Goal: Use online tool/utility: Utilize a website feature to perform a specific function

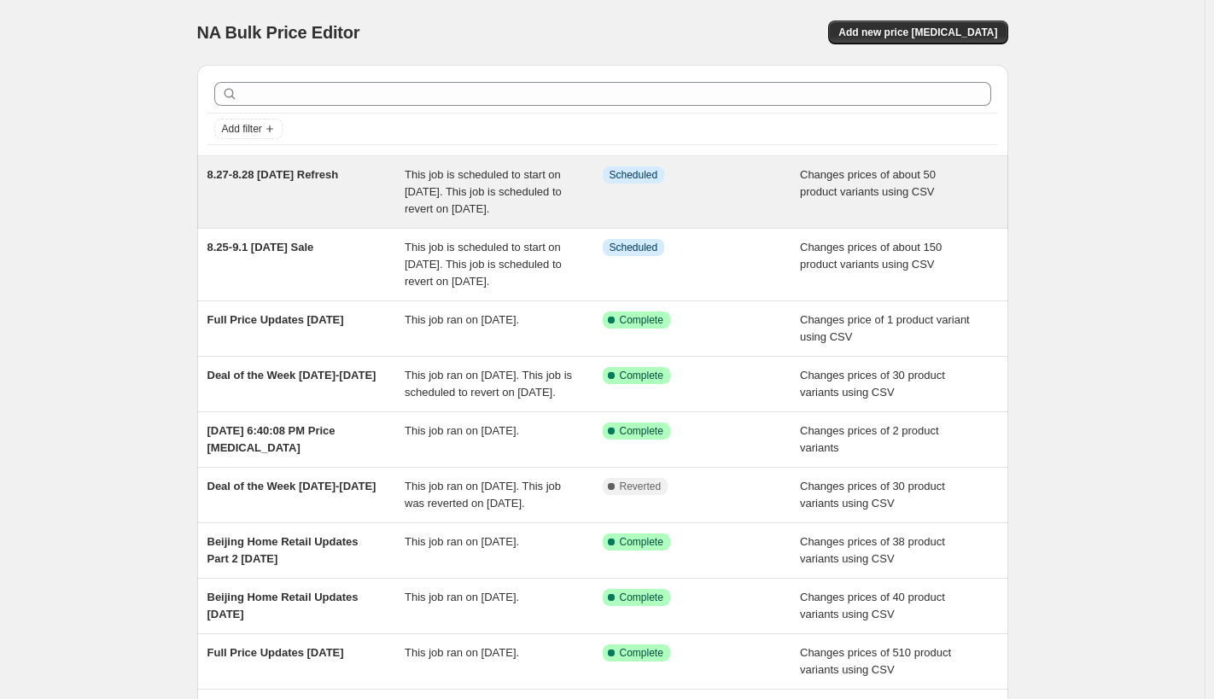
click at [516, 182] on div "This job is scheduled to start on [DATE]. This job is scheduled to revert on [D…" at bounding box center [504, 192] width 198 height 51
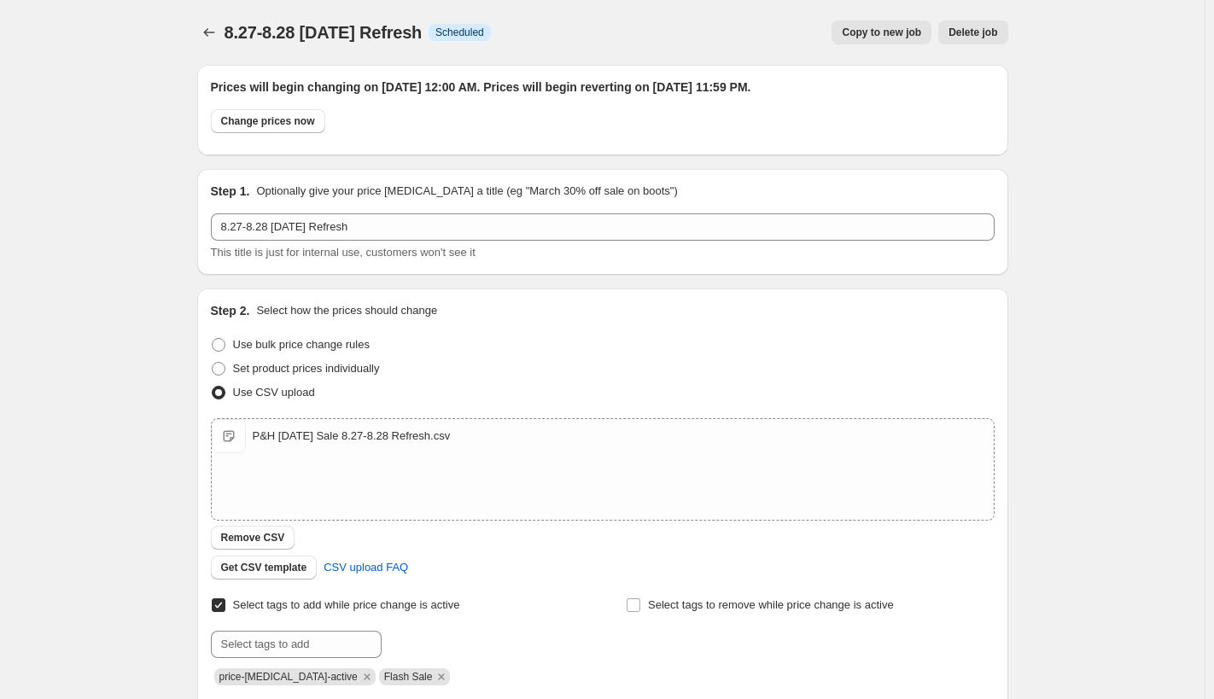
click at [861, 26] on span "Copy to new job" at bounding box center [881, 33] width 79 height 14
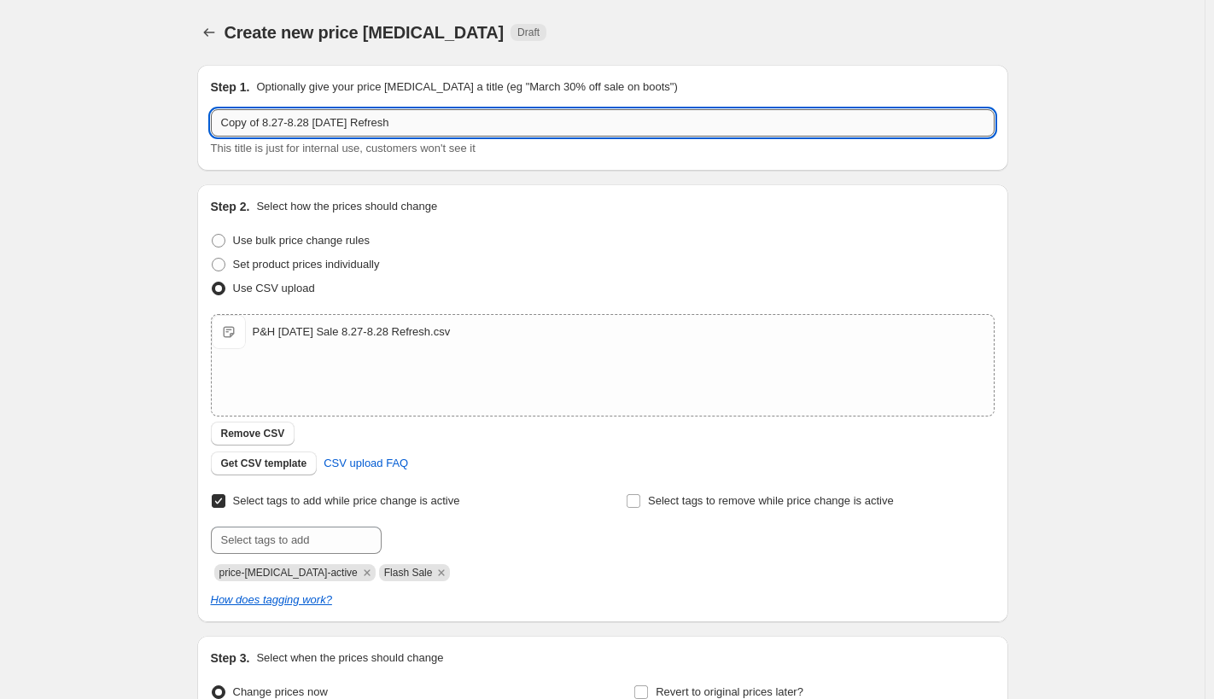
click at [265, 128] on input "Copy of 8.27-8.28 [DATE] Refresh" at bounding box center [603, 122] width 784 height 27
click at [244, 126] on input "8.27-8.28 [DATE] Refresh" at bounding box center [603, 122] width 784 height 27
click at [257, 125] on input "8.29-8.28 [DATE] Refresh" at bounding box center [603, 122] width 784 height 27
click at [267, 126] on input "8.29-928 [DATE] Refresh" at bounding box center [603, 122] width 784 height 27
type input "8.29-9.1 [DATE] Refresh"
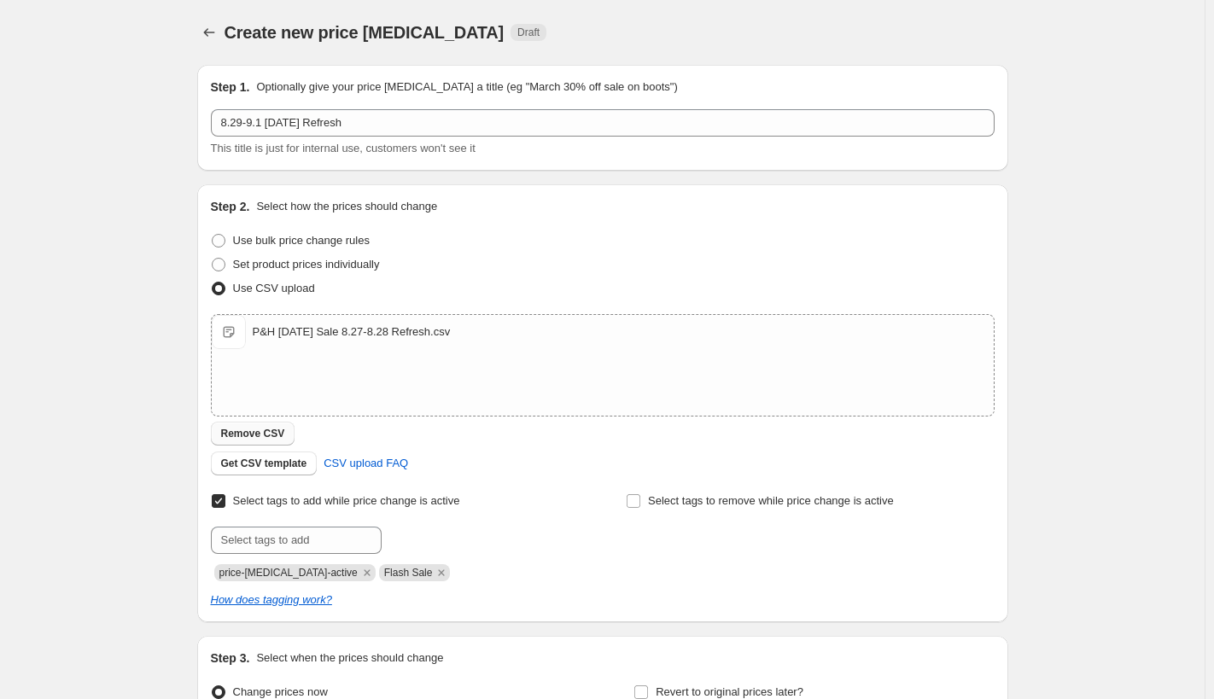
click at [274, 431] on span "Remove CSV" at bounding box center [253, 434] width 64 height 14
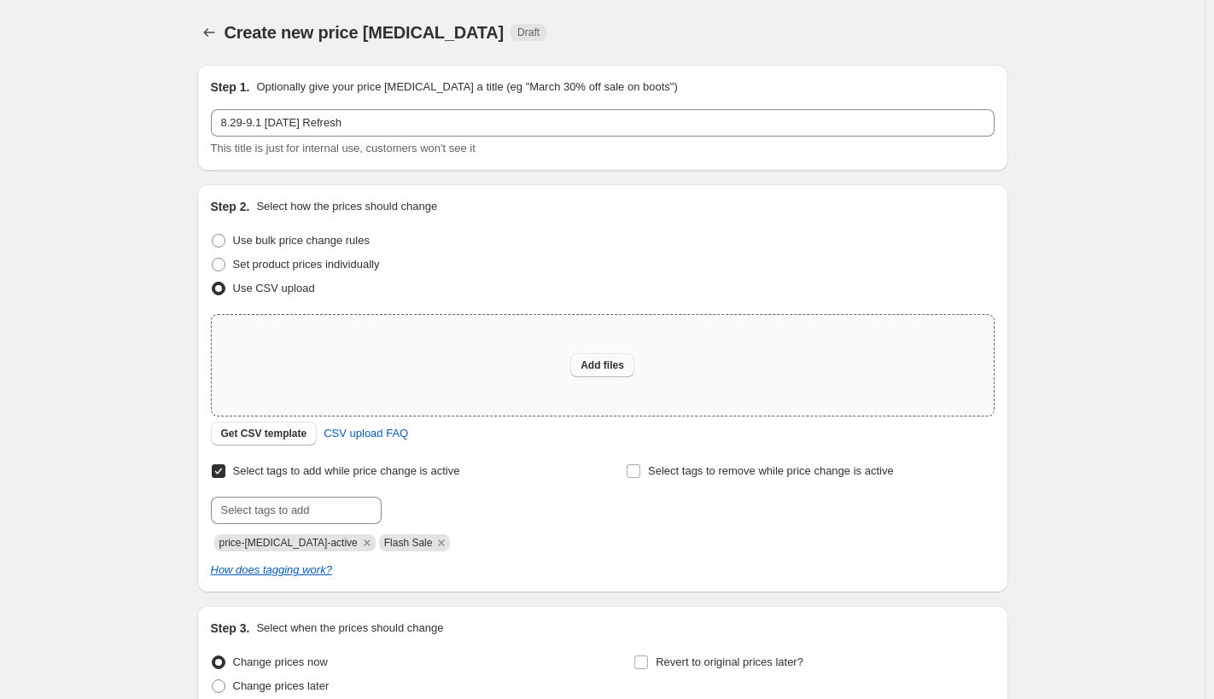
click at [612, 362] on span "Add files" at bounding box center [603, 366] width 44 height 14
type input "C:\fakepath\P&H [DATE] Sale 8.29-9.1 [DATE] Refresh.csv"
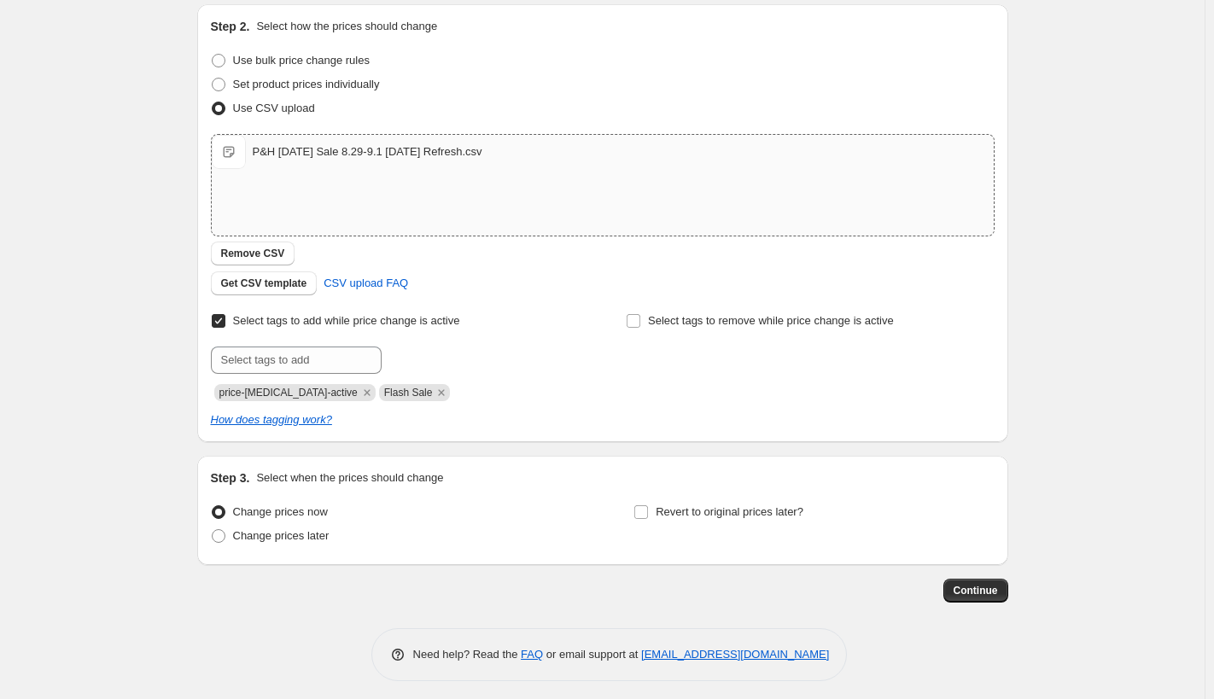
scroll to position [188, 0]
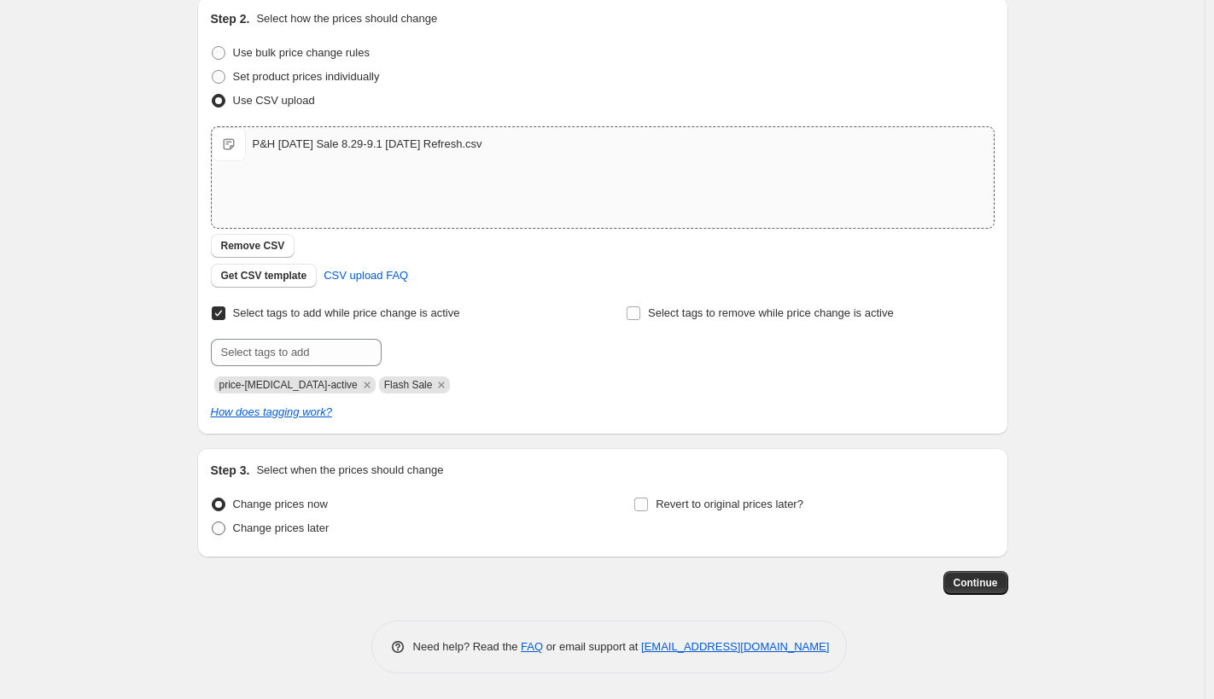
click at [220, 523] on span at bounding box center [219, 529] width 14 height 14
click at [213, 523] on input "Change prices later" at bounding box center [212, 522] width 1 height 1
radio input "true"
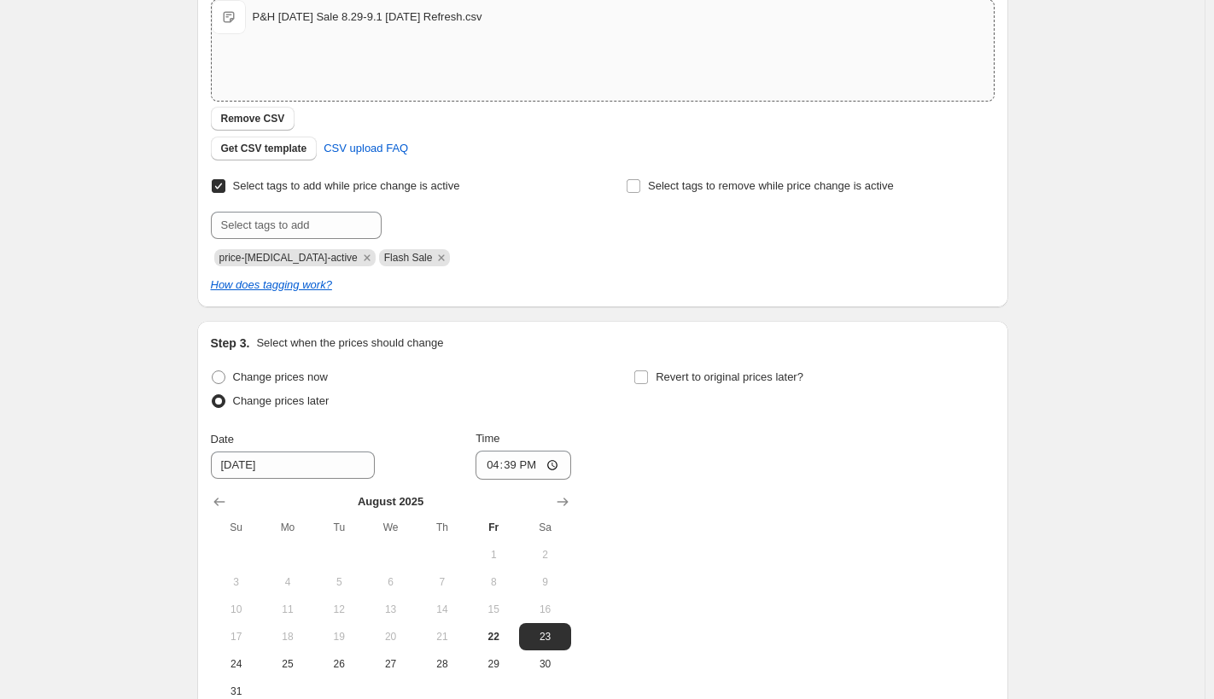
scroll to position [420, 0]
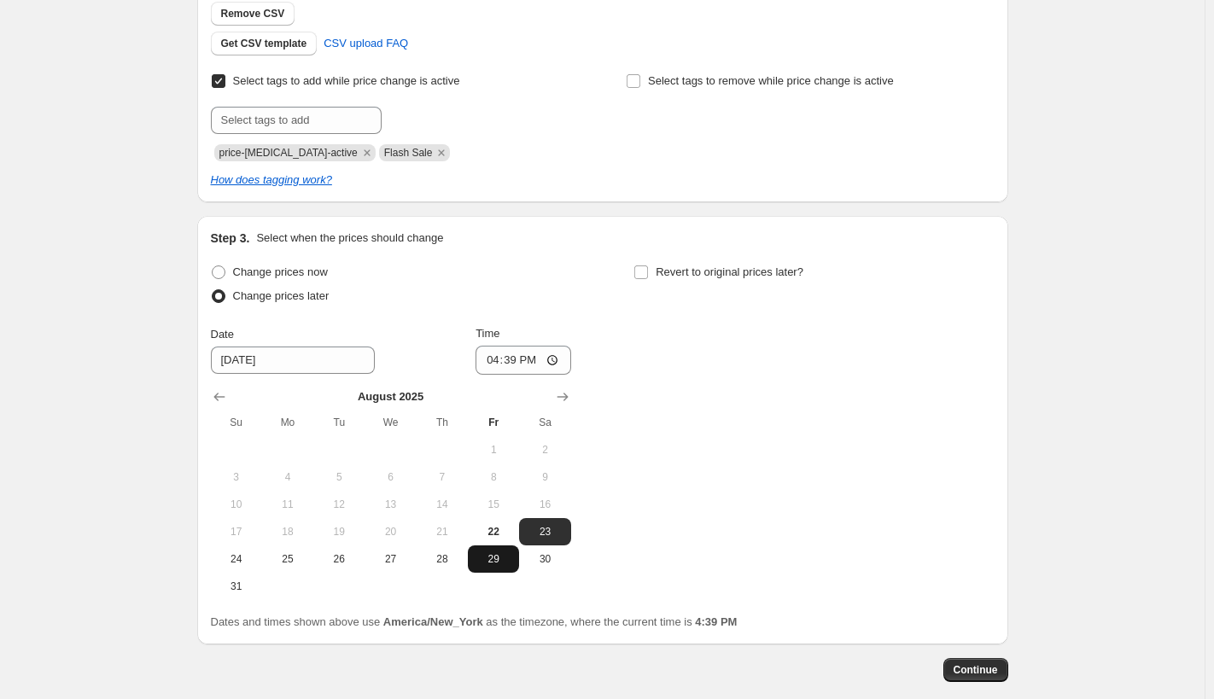
click at [498, 562] on span "29" at bounding box center [494, 559] width 38 height 14
type input "[DATE]"
click at [557, 358] on input "16:39" at bounding box center [524, 360] width 96 height 29
type input "00:00"
click at [646, 273] on input "Revert to original prices later?" at bounding box center [641, 273] width 14 height 14
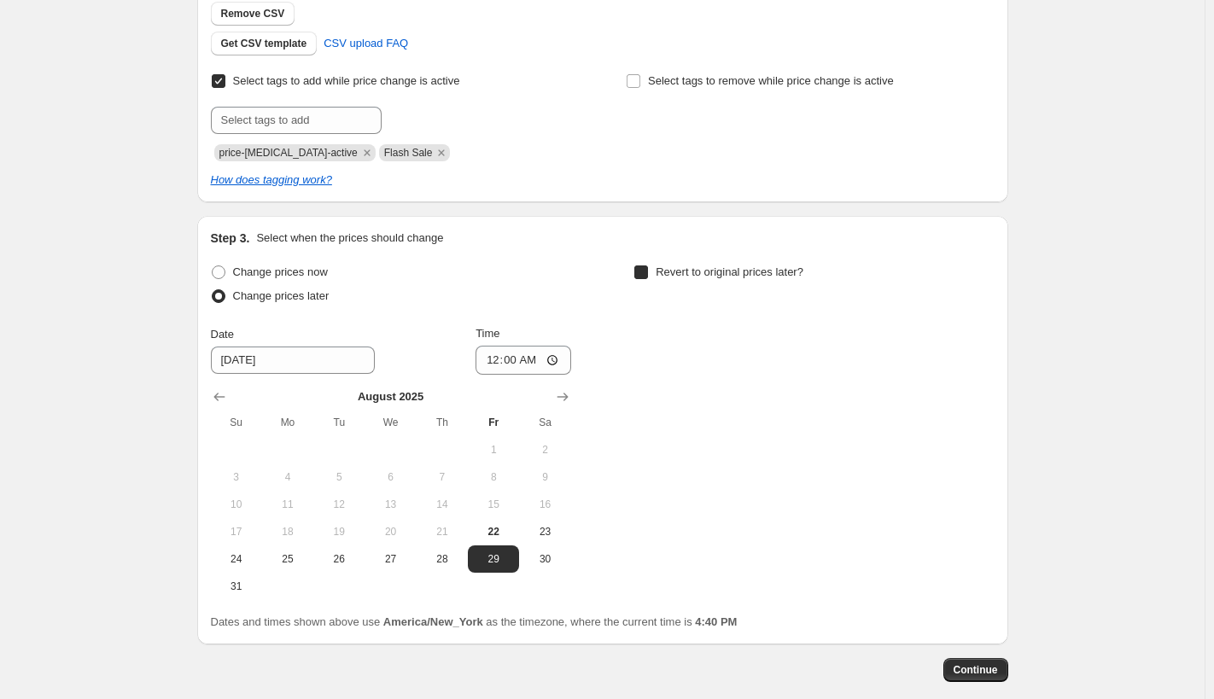
checkbox input "true"
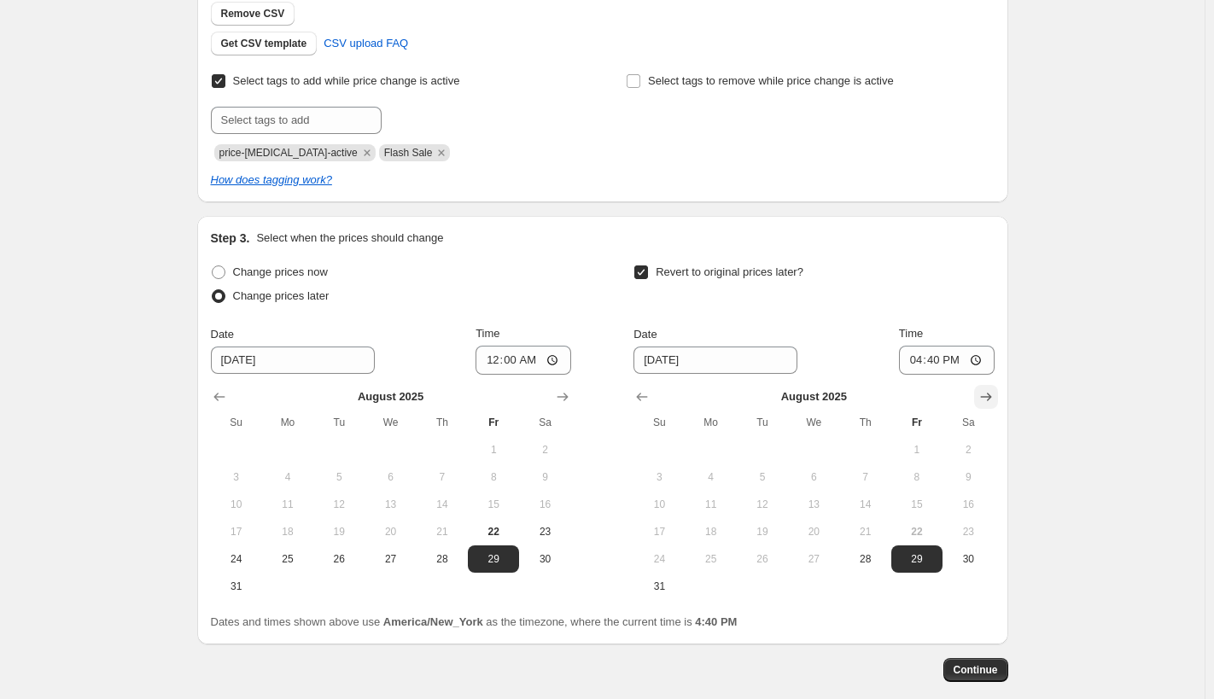
click at [985, 393] on icon "Show next month, September 2025" at bounding box center [986, 397] width 17 height 17
click at [700, 450] on span "1" at bounding box center [711, 450] width 38 height 14
type input "[DATE]"
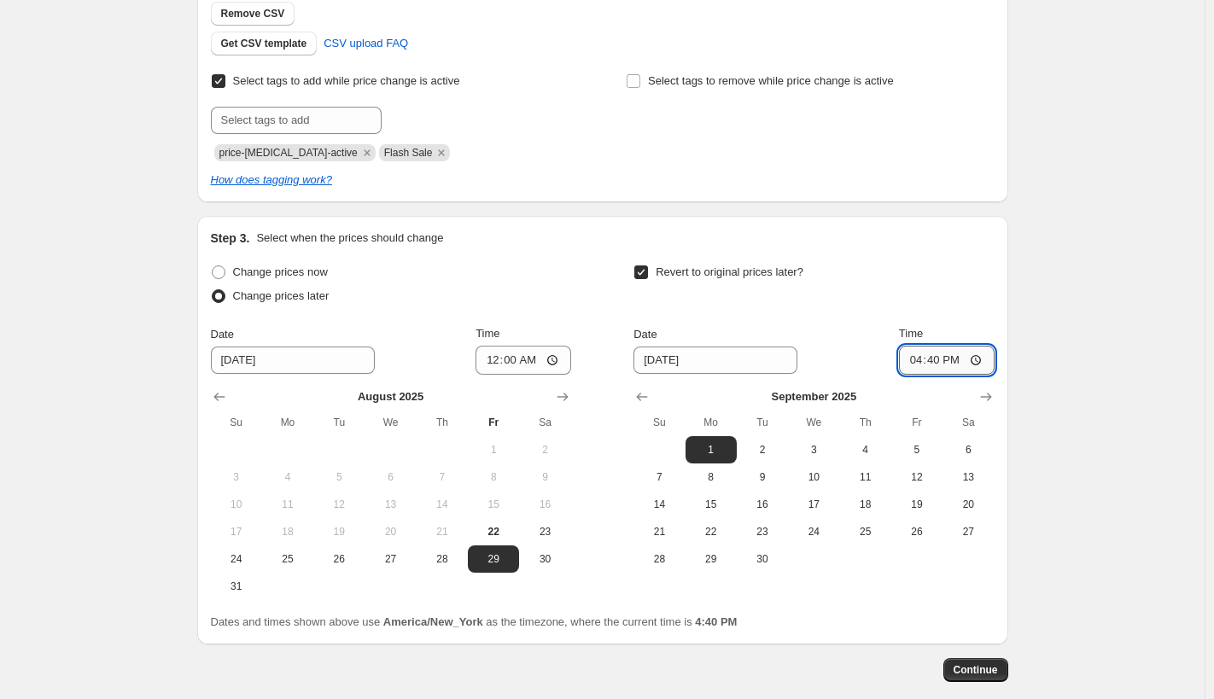
click at [979, 354] on input "16:40" at bounding box center [947, 360] width 96 height 29
type input "23:59"
click at [1113, 504] on div "Create new price [MEDICAL_DATA]. This page is ready Create new price [MEDICAL_D…" at bounding box center [602, 183] width 1205 height 1207
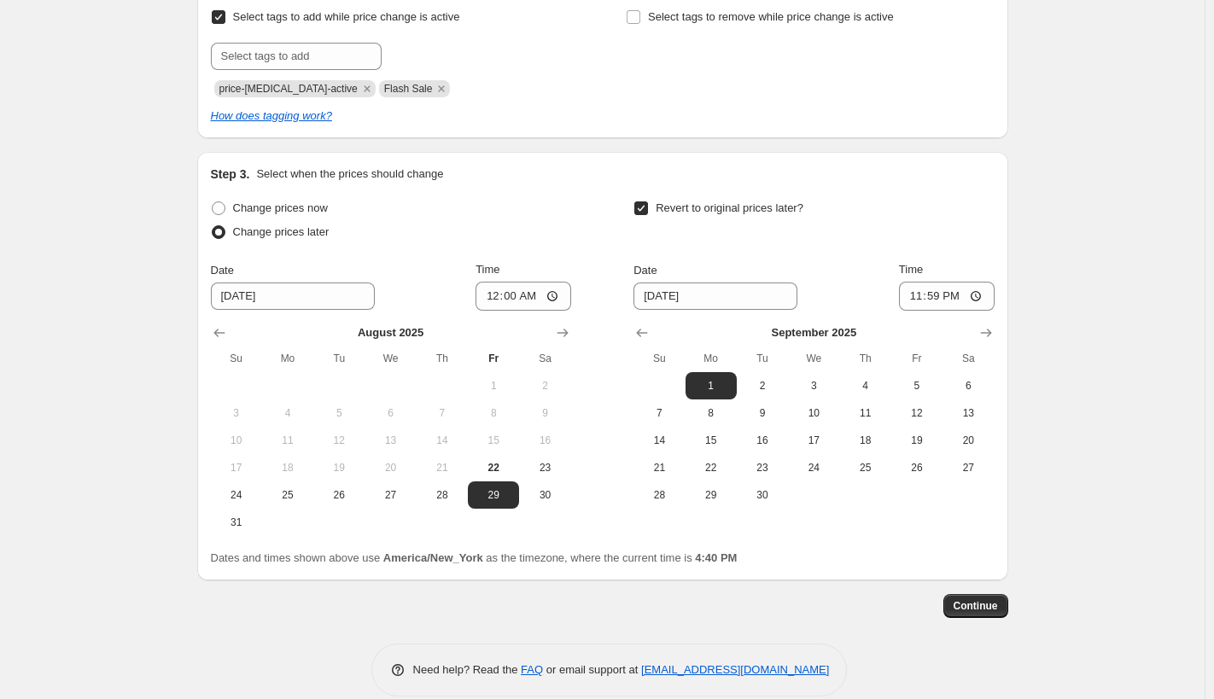
scroll to position [507, 0]
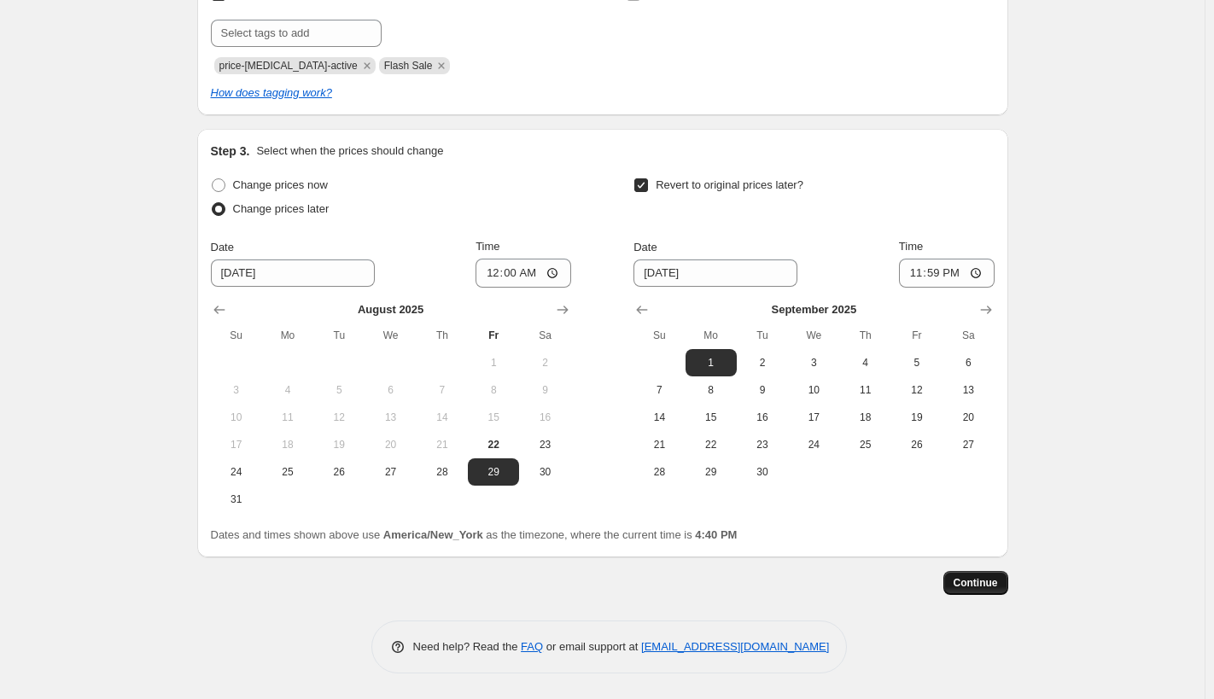
click at [989, 583] on span "Continue" at bounding box center [976, 583] width 44 height 14
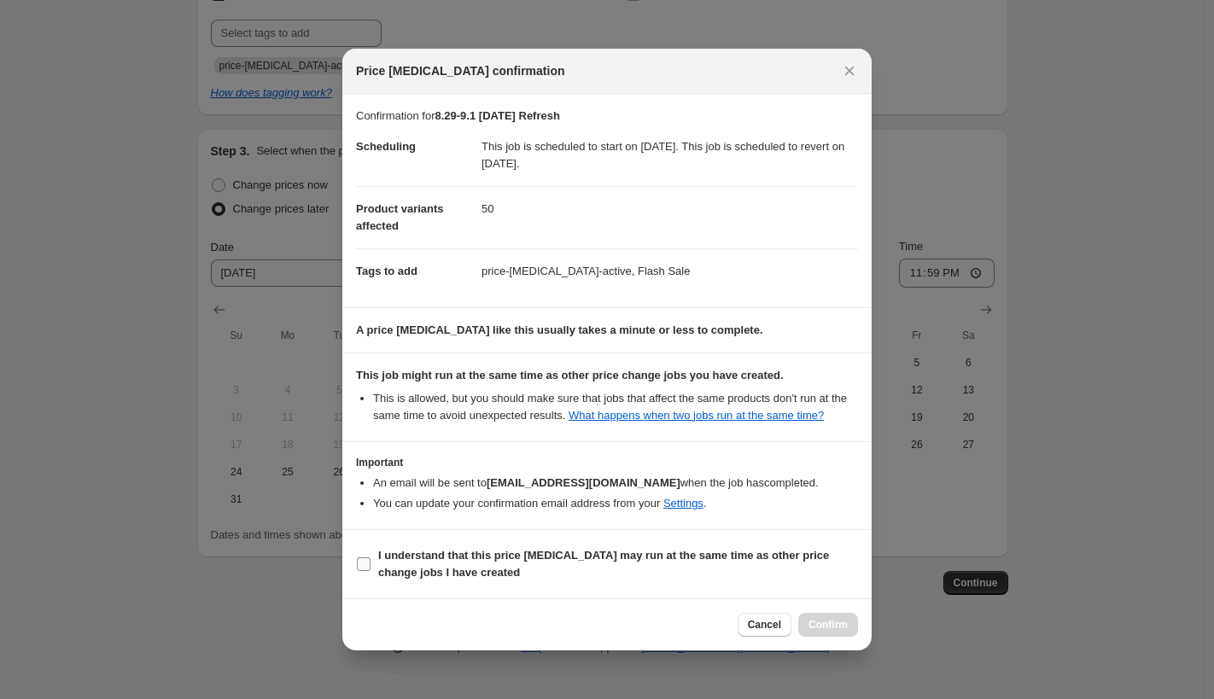
click at [364, 562] on input "I understand that this price [MEDICAL_DATA] may run at the same time as other p…" at bounding box center [364, 565] width 14 height 14
checkbox input "true"
click at [821, 618] on span "Confirm" at bounding box center [828, 625] width 39 height 14
